Goal: Task Accomplishment & Management: Manage account settings

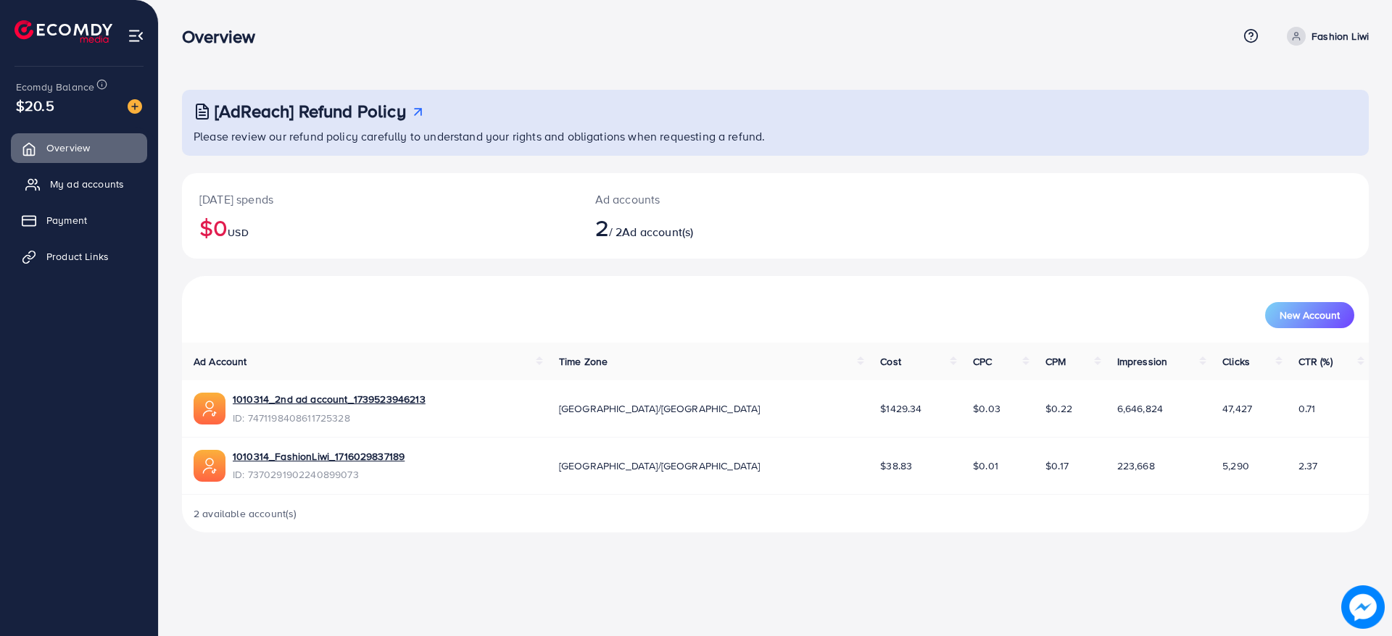
click at [59, 186] on span "My ad accounts" at bounding box center [87, 184] width 74 height 14
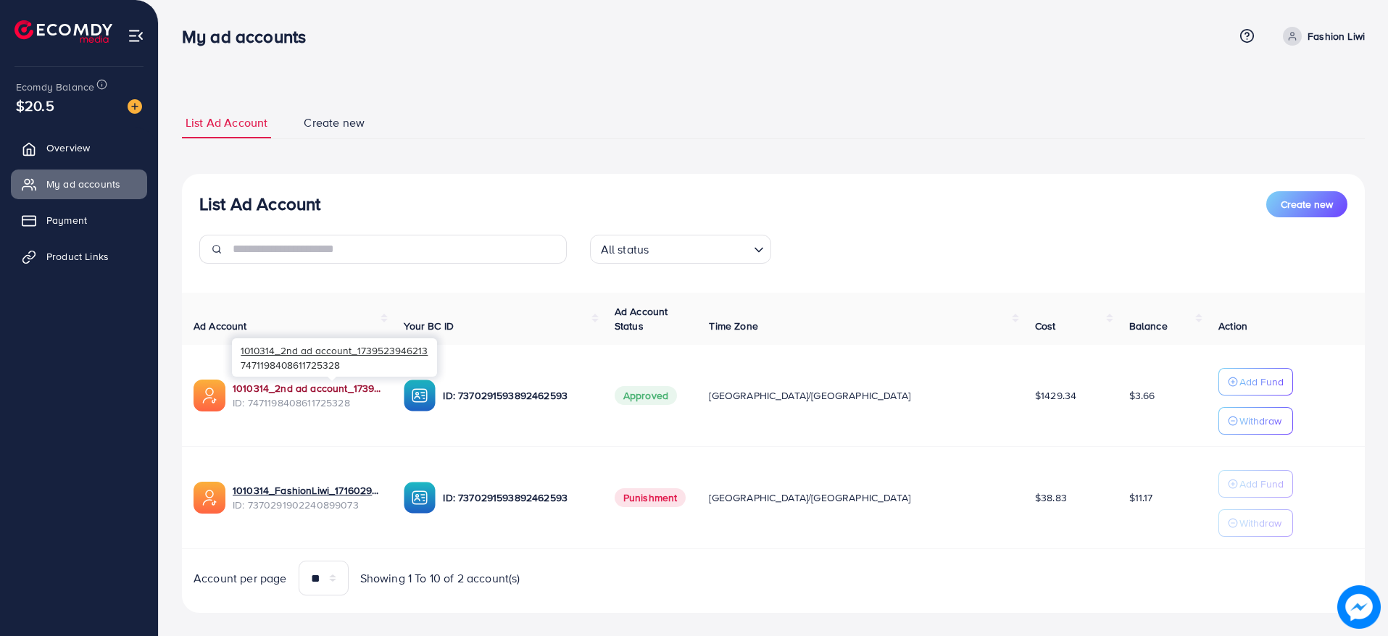
click at [374, 383] on link "1010314_2nd ad account_1739523946213" at bounding box center [307, 388] width 148 height 14
click at [313, 391] on link "1010314_2nd ad account_1739523946213" at bounding box center [307, 388] width 148 height 14
